Goal: Task Accomplishment & Management: Manage account settings

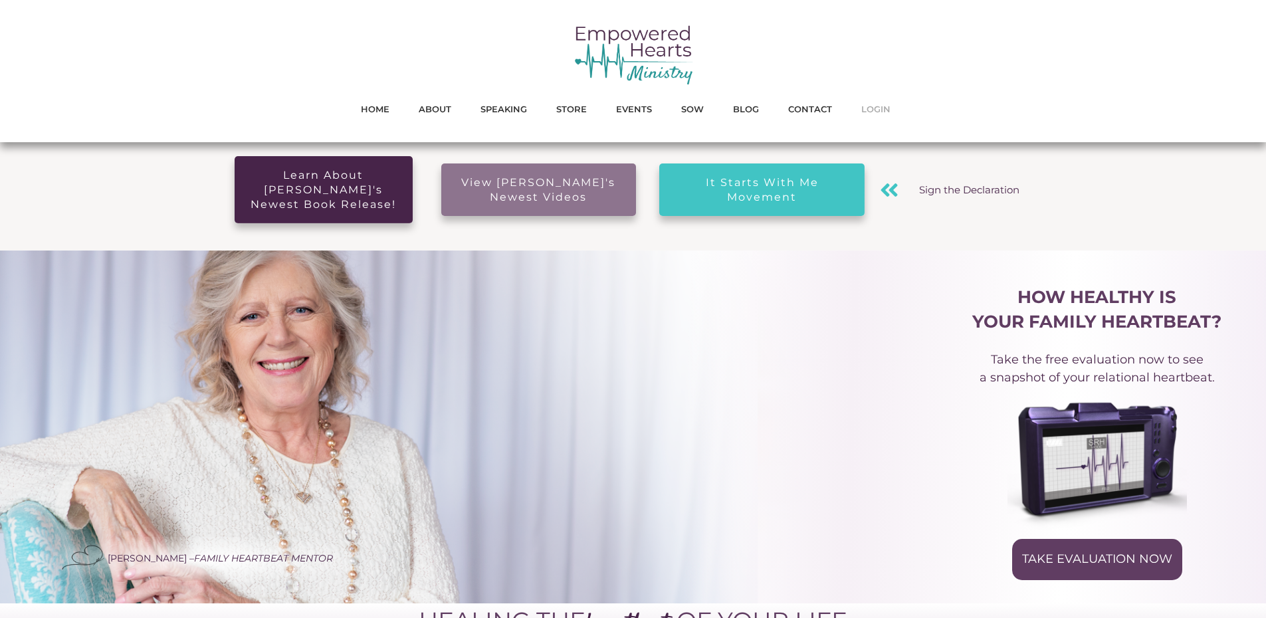
click at [872, 113] on span "LOGIN" at bounding box center [875, 108] width 29 height 17
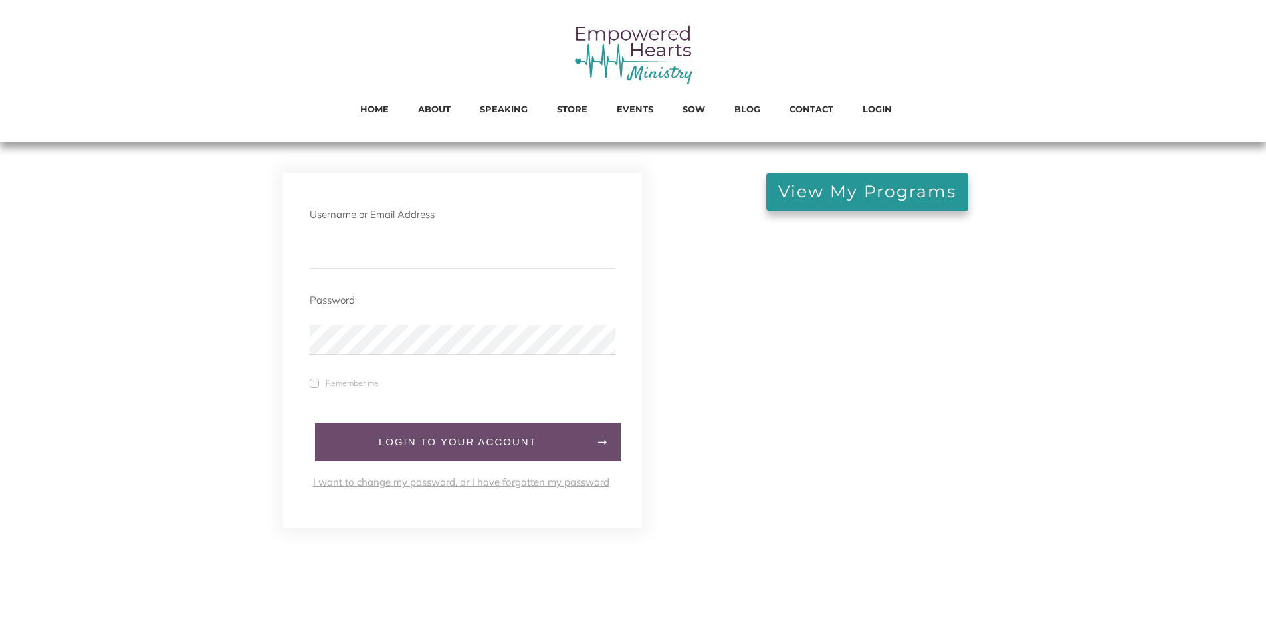
type input "[EMAIL_ADDRESS][DOMAIN_NAME]"
click at [375, 446] on span "LogIn to your account" at bounding box center [457, 442] width 259 height 12
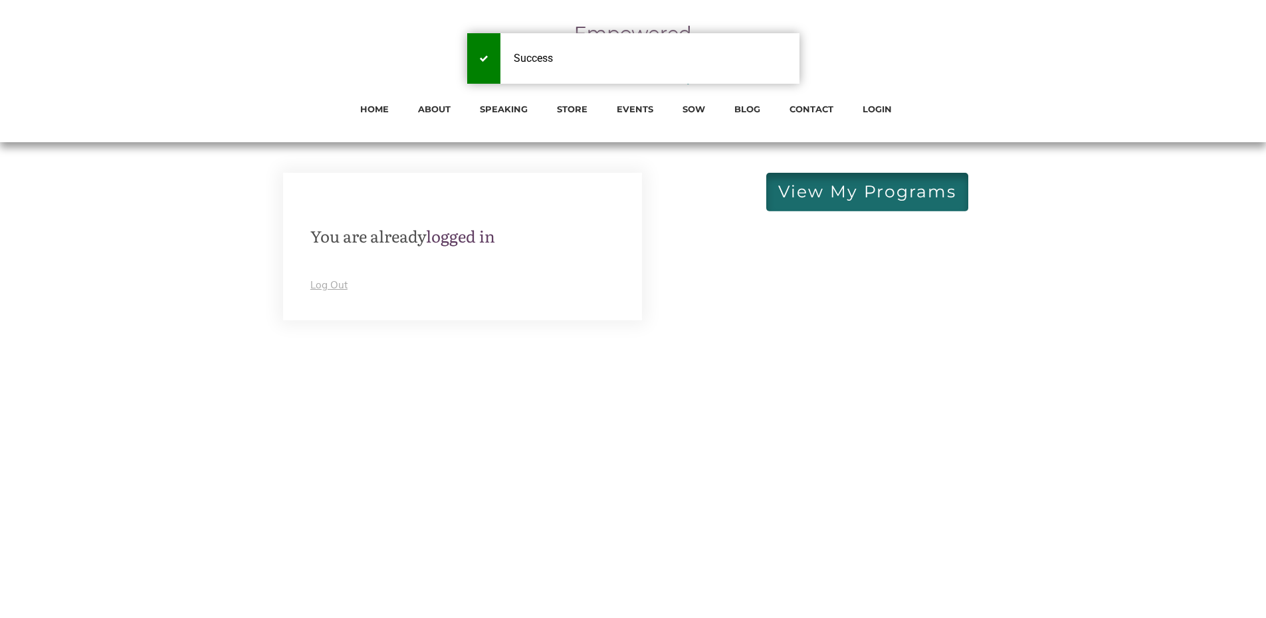
click at [865, 193] on span "View My Programs" at bounding box center [867, 192] width 178 height 15
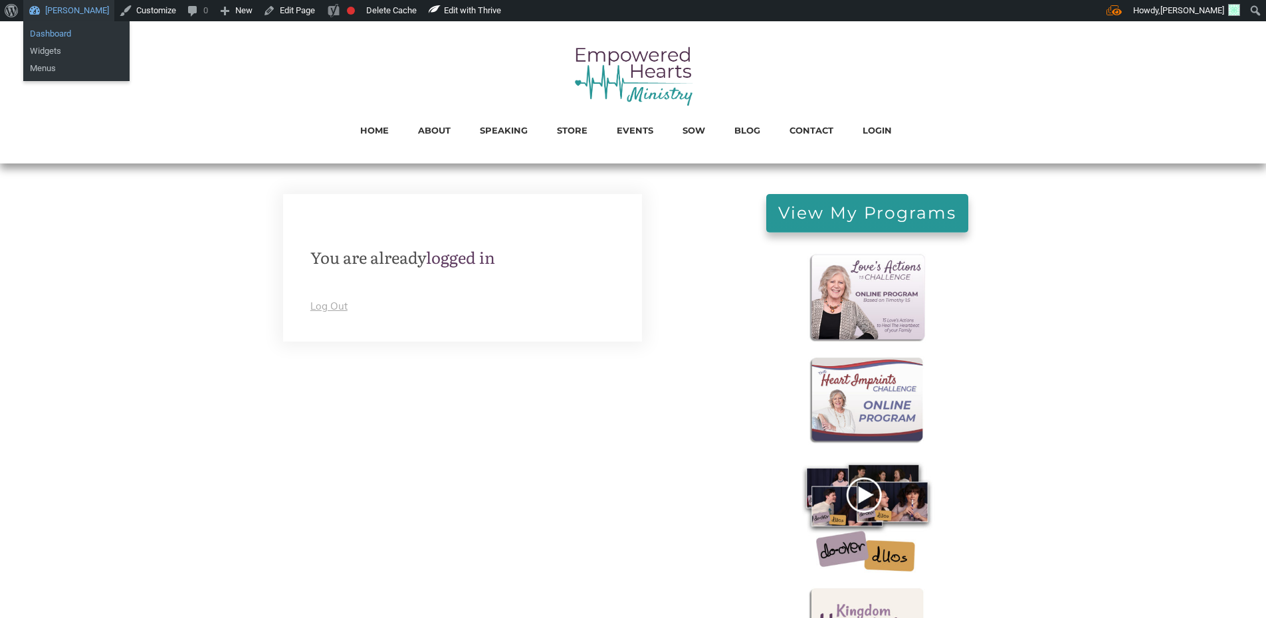
click at [71, 36] on link "Dashboard" at bounding box center [76, 33] width 106 height 17
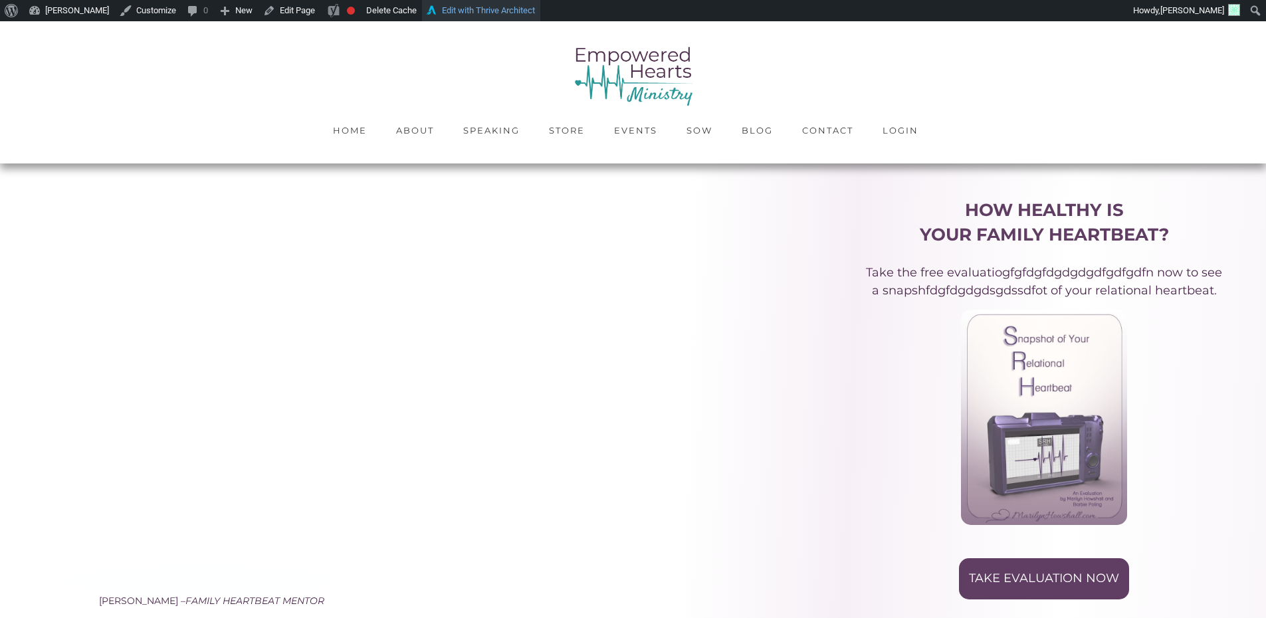
click at [512, 6] on link "Edit with Thrive Architect" at bounding box center [481, 10] width 118 height 21
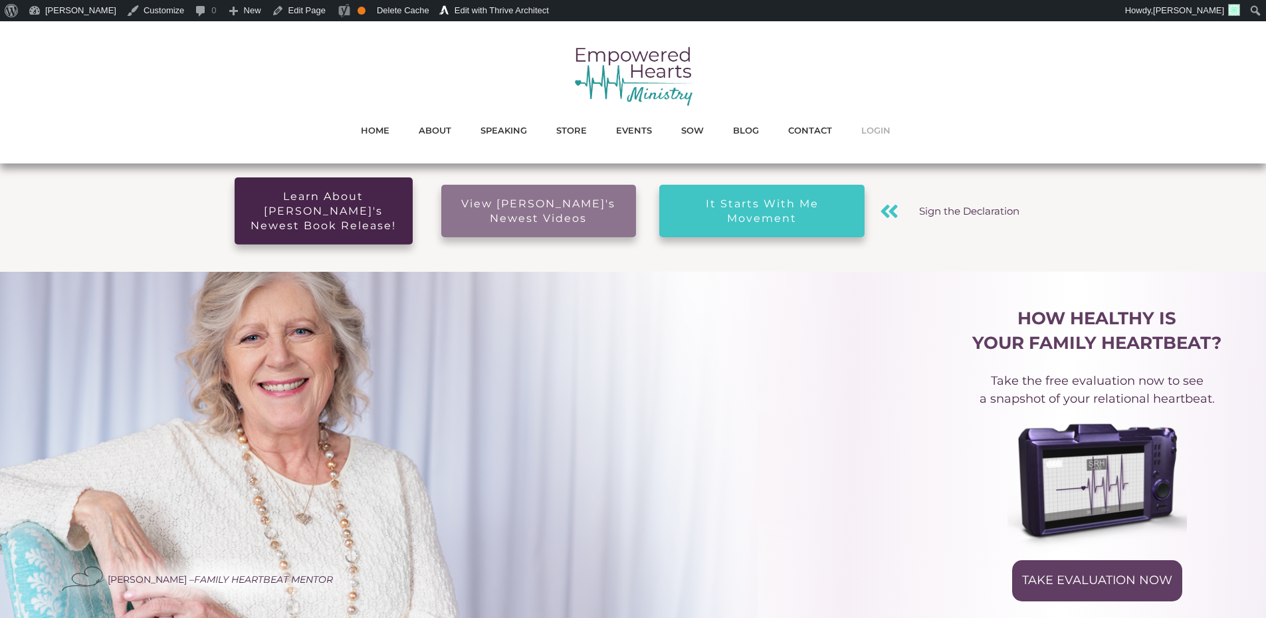
click at [883, 131] on span "LOGIN" at bounding box center [875, 130] width 29 height 17
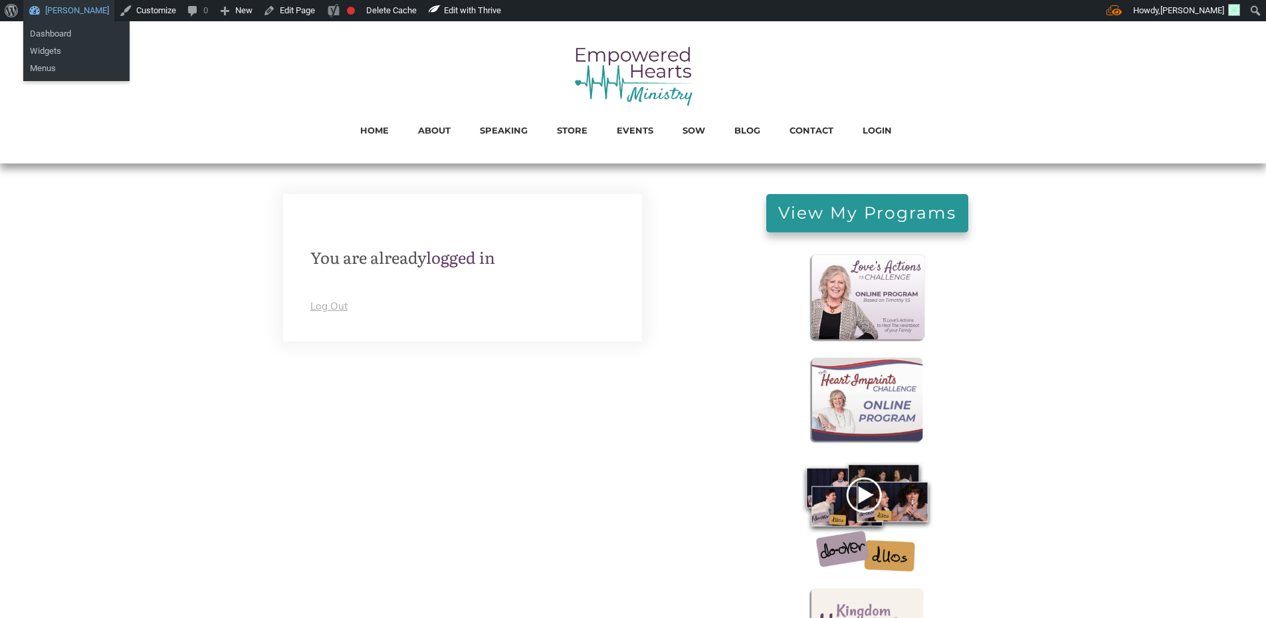
click at [82, 12] on link "[PERSON_NAME]" at bounding box center [68, 10] width 91 height 21
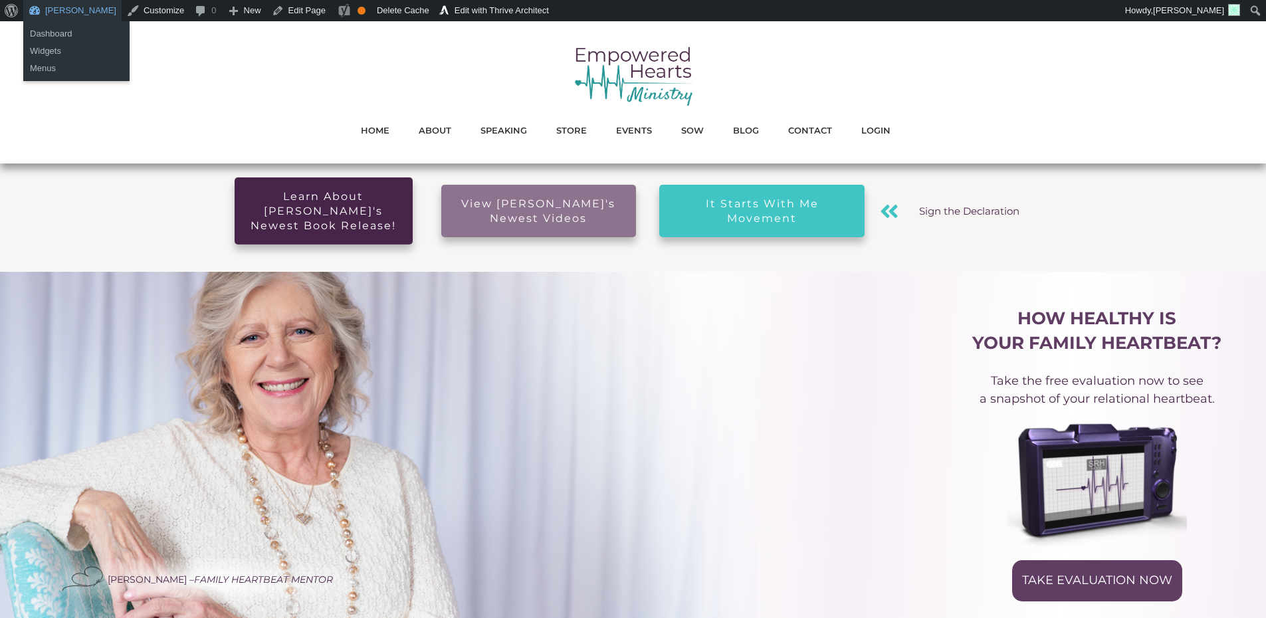
click at [85, 39] on ul "Widgets Menus" at bounding box center [76, 60] width 106 height 43
click at [70, 34] on link "Dashboard" at bounding box center [76, 33] width 106 height 17
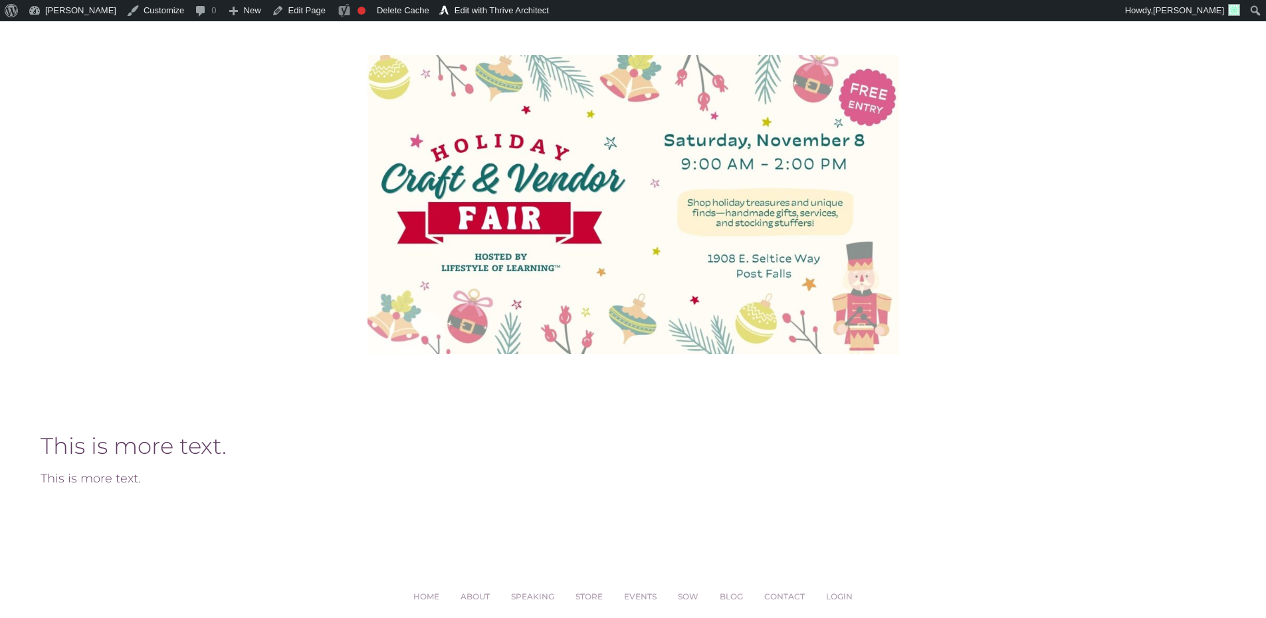
scroll to position [320, 0]
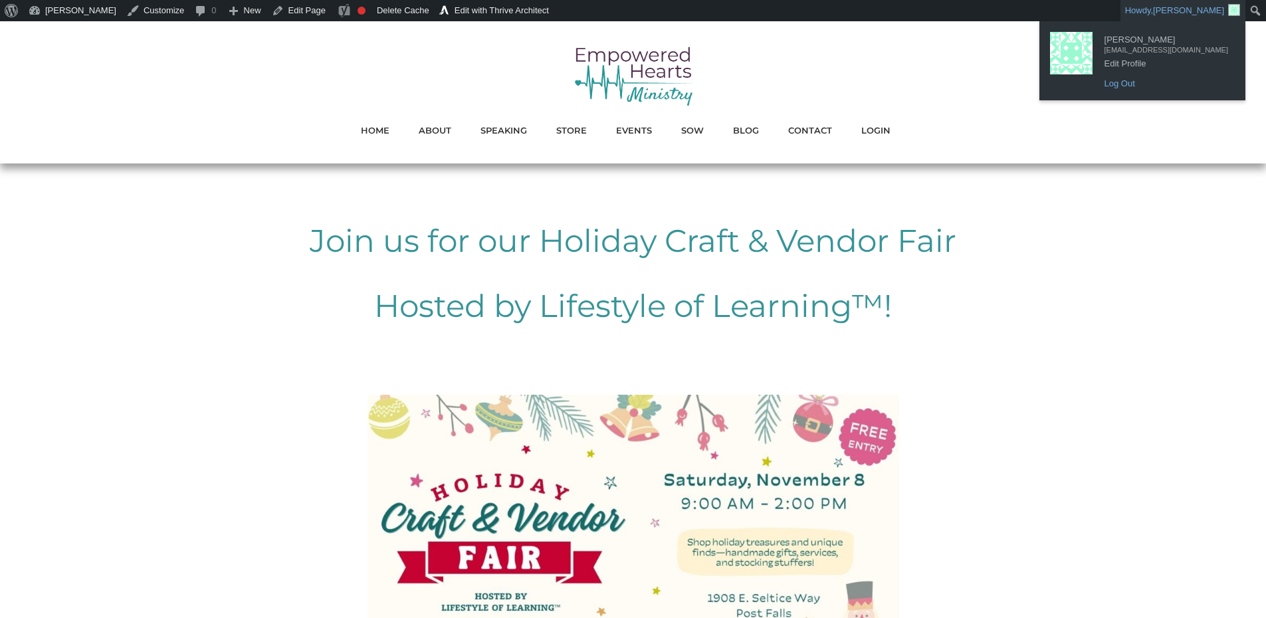
click at [1150, 79] on link "Log Out" at bounding box center [1166, 83] width 137 height 17
